Goal: Task Accomplishment & Management: Manage account settings

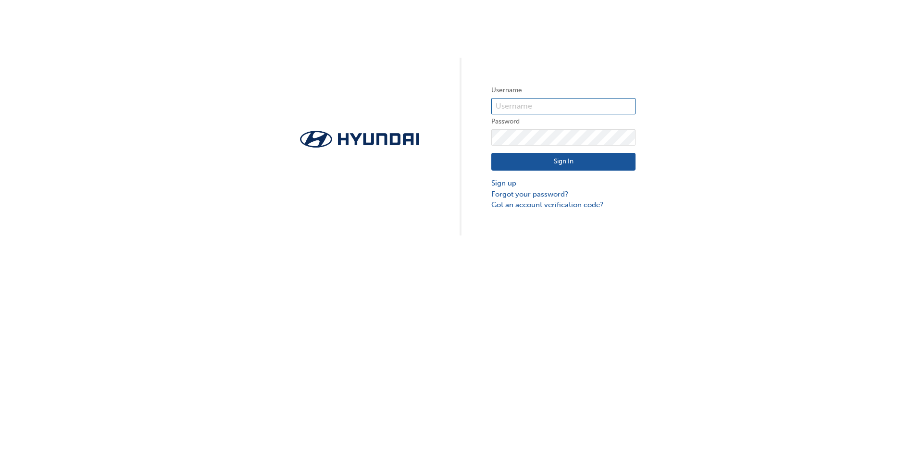
click at [535, 103] on input "text" at bounding box center [563, 106] width 144 height 16
type input "[PERSON_NAME].[PERSON_NAME]"
click at [600, 160] on button "Sign In" at bounding box center [563, 162] width 144 height 18
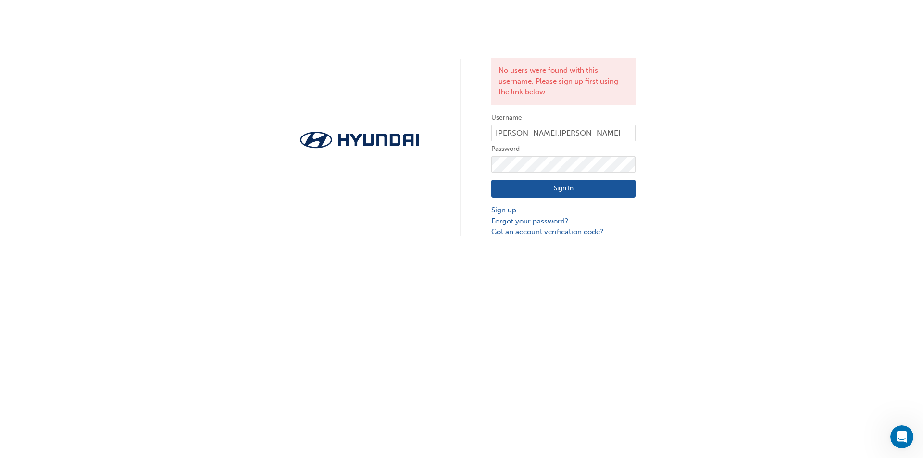
click at [625, 155] on form "Username [PERSON_NAME].[PERSON_NAME] Password Sign In Sign up Forgot your passw…" at bounding box center [563, 175] width 144 height 126
click at [573, 132] on input "[PERSON_NAME].[PERSON_NAME]" at bounding box center [563, 133] width 144 height 16
drag, startPoint x: 573, startPoint y: 132, endPoint x: 377, endPoint y: 123, distance: 196.4
click at [378, 123] on div "No users were found with this username. Please sign up first using the link bel…" at bounding box center [461, 119] width 923 height 238
type input "HAU4742VX0"
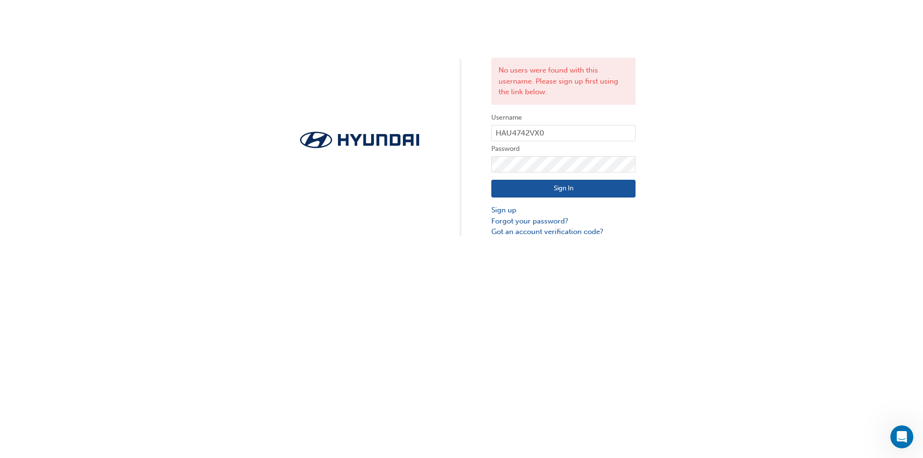
click at [603, 189] on button "Sign In" at bounding box center [563, 189] width 144 height 18
click at [567, 131] on input "HAU4742VX0" at bounding box center [563, 133] width 144 height 16
